Goal: Task Accomplishment & Management: Manage account settings

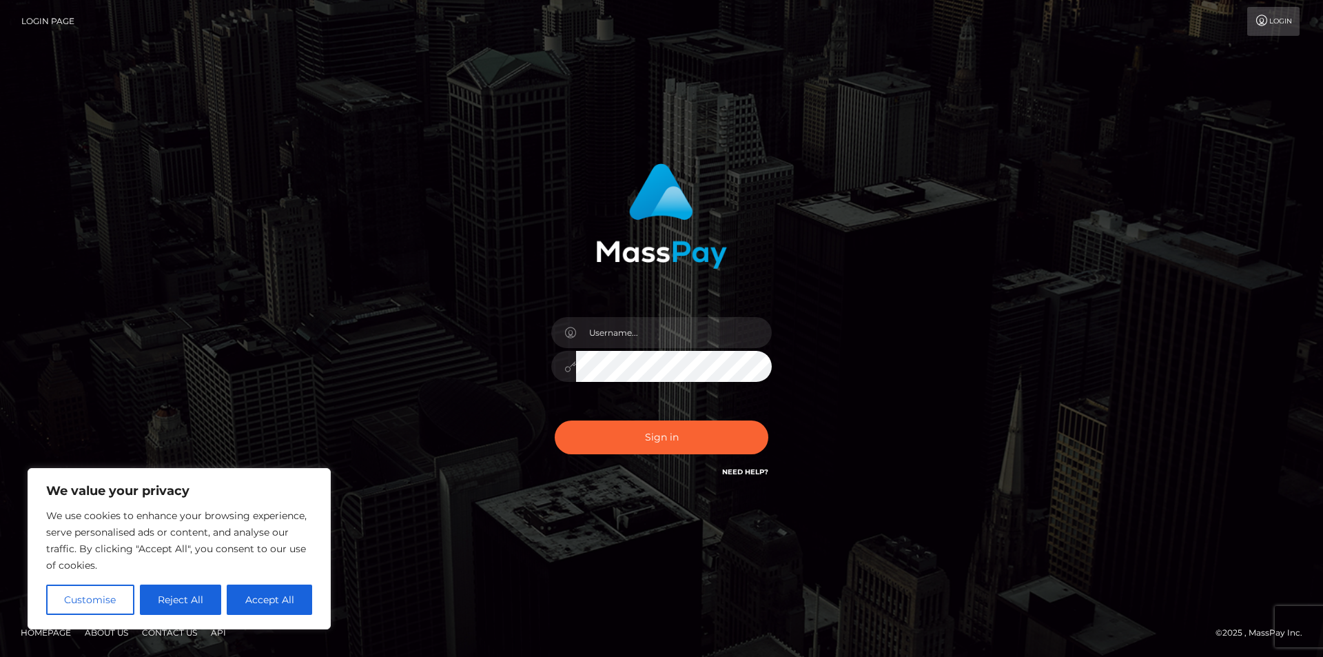
click at [1285, 14] on link "Login" at bounding box center [1273, 21] width 52 height 29
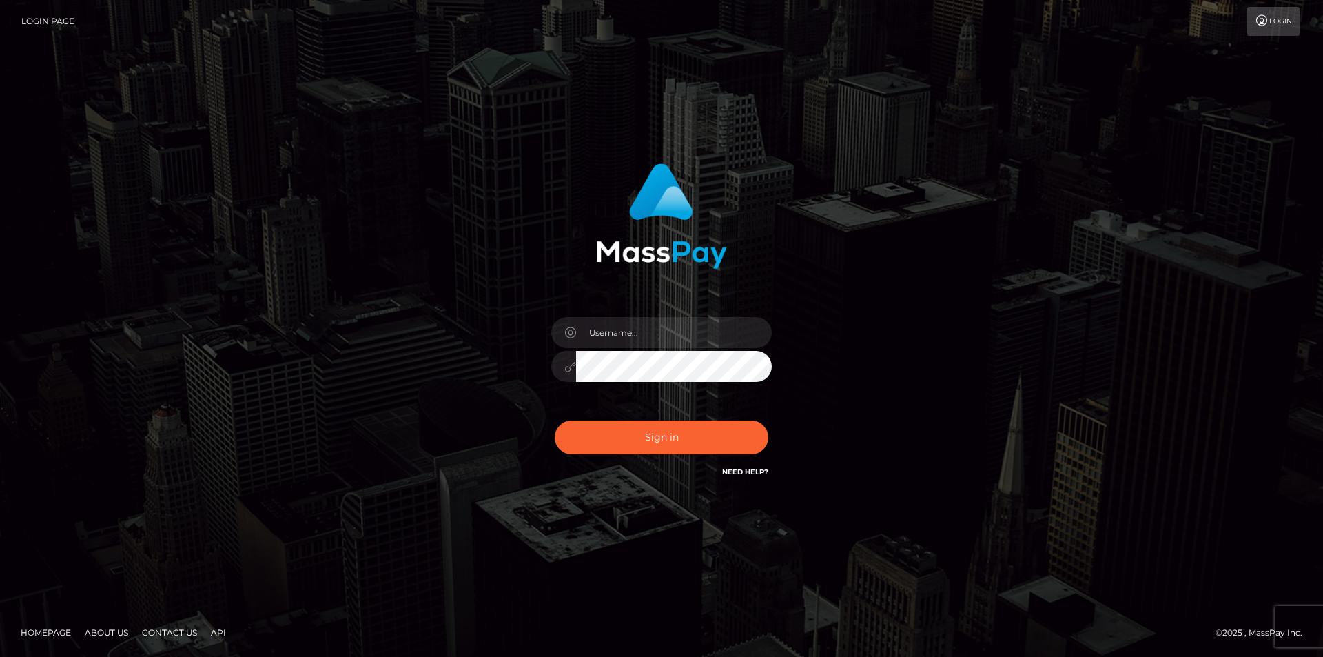
click at [701, 337] on input "text" at bounding box center [674, 332] width 196 height 31
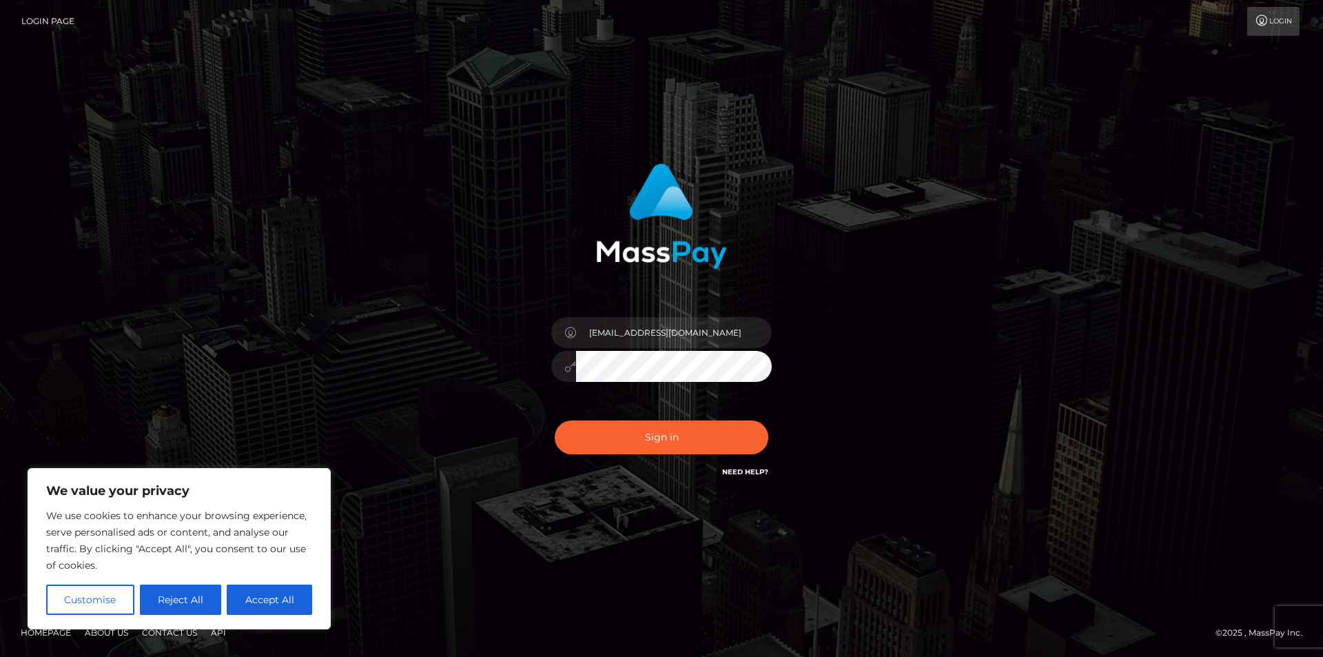
type input "[EMAIL_ADDRESS][DOMAIN_NAME]"
click at [555, 420] on button "Sign in" at bounding box center [662, 437] width 214 height 34
